Goal: Transaction & Acquisition: Download file/media

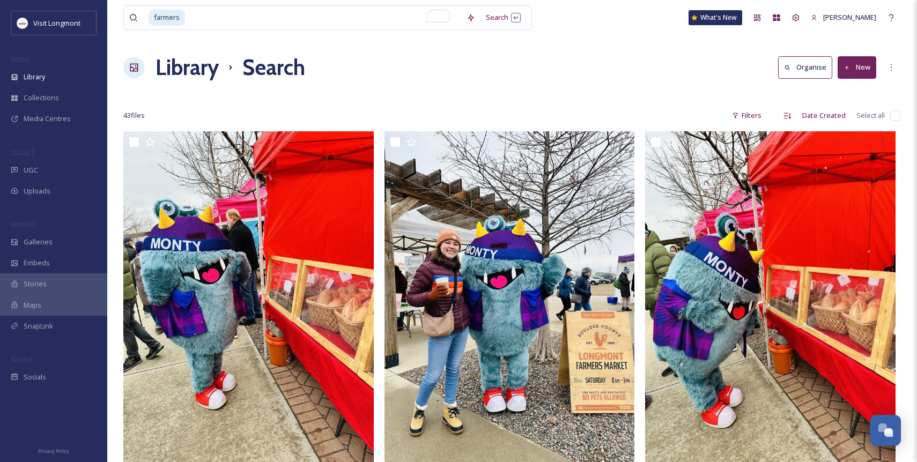
scroll to position [1281, 0]
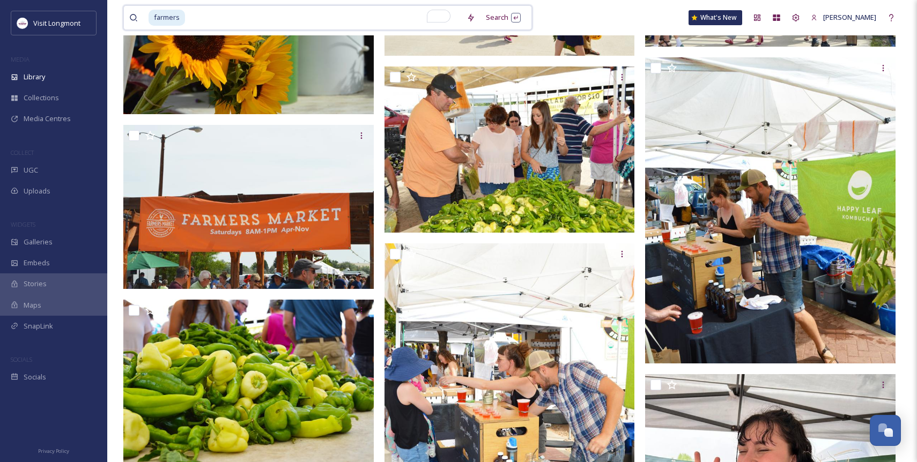
click at [181, 20] on span "farmers" at bounding box center [167, 18] width 36 height 16
click at [206, 17] on input "To enrich screen reader interactions, please activate Accessibility in Grammarl…" at bounding box center [323, 18] width 275 height 24
type input "f"
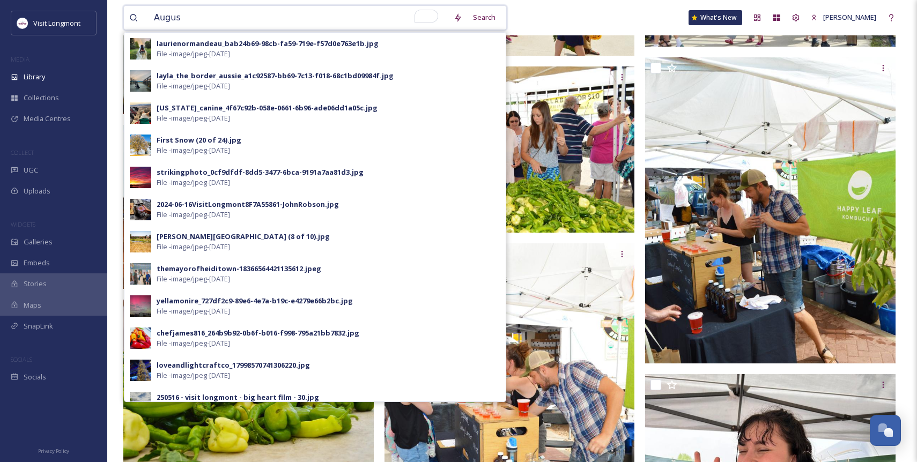
type input "August"
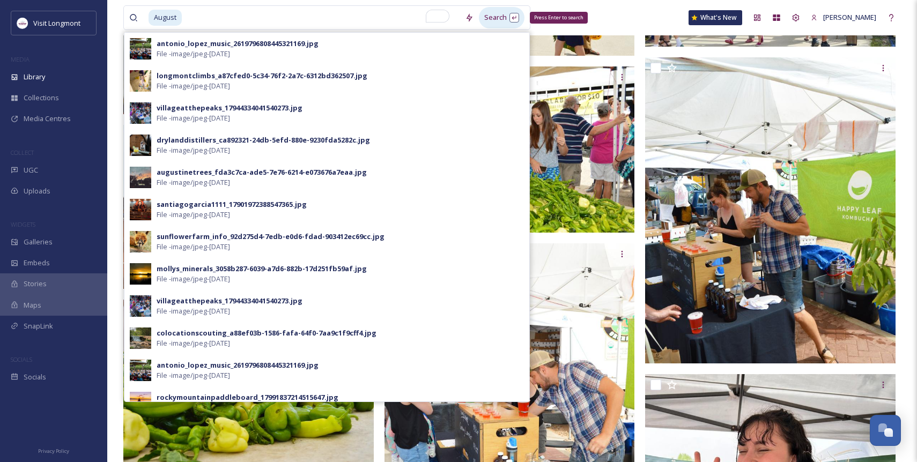
click at [493, 18] on div "Search Press Enter to search" at bounding box center [502, 17] width 46 height 21
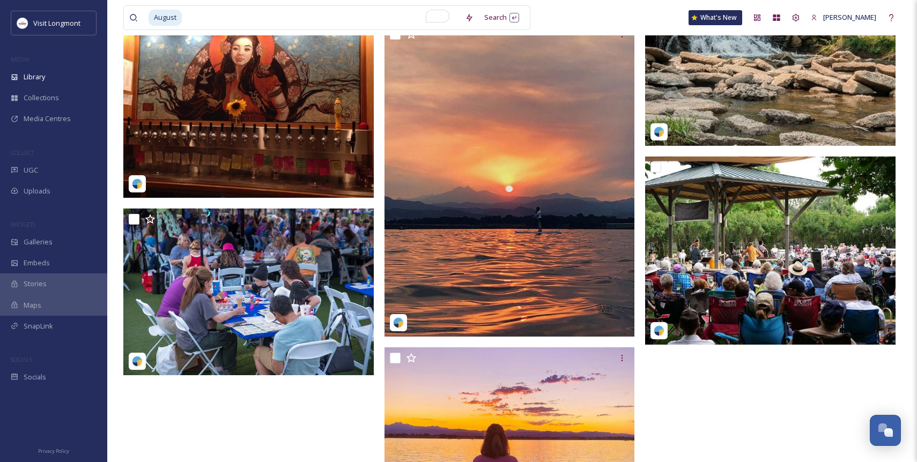
scroll to position [823, 0]
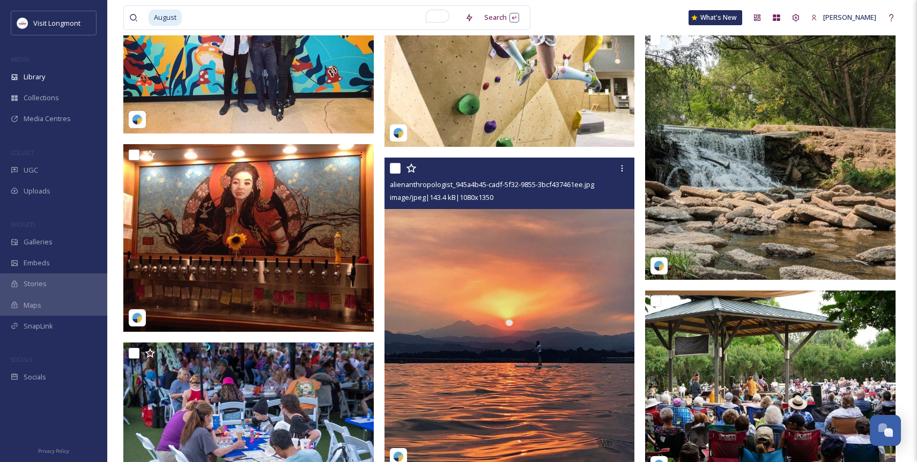
click at [562, 290] on img at bounding box center [509, 314] width 250 height 313
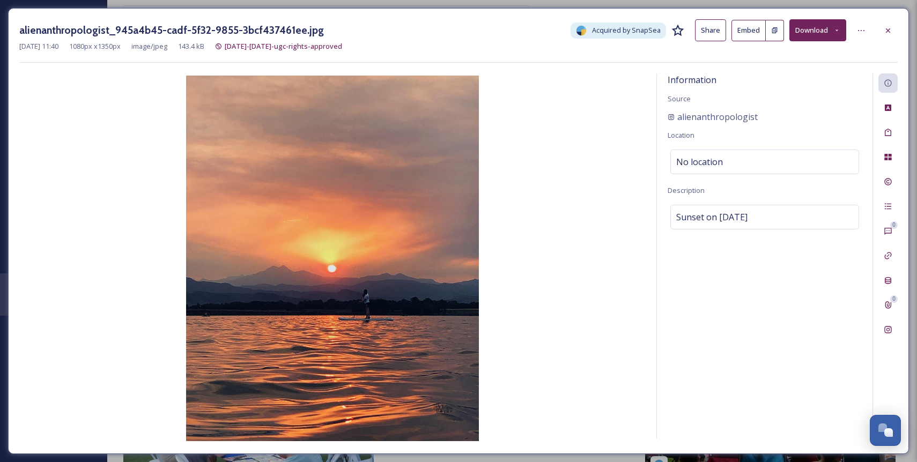
click at [812, 29] on button "Download" at bounding box center [817, 30] width 57 height 22
click at [534, 34] on div "alienanthropologist_945a4b45-cadf-5f32-9855-3bcf437461ee.jpg Acquired by SnapSe…" at bounding box center [458, 30] width 878 height 22
click at [885, 28] on icon at bounding box center [888, 30] width 9 height 9
